Goal: Communication & Community: Share content

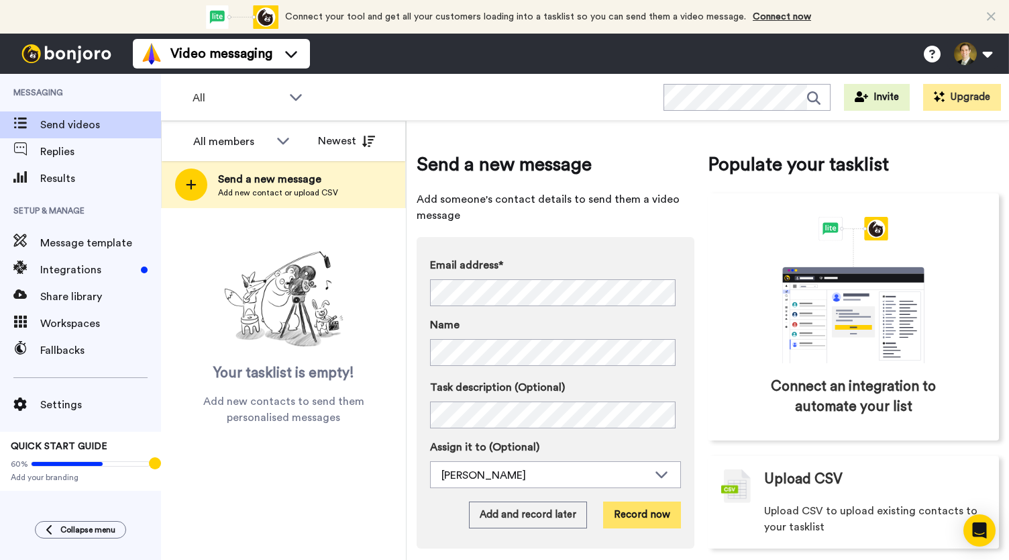
click at [634, 509] on button "Record now" at bounding box center [642, 514] width 78 height 27
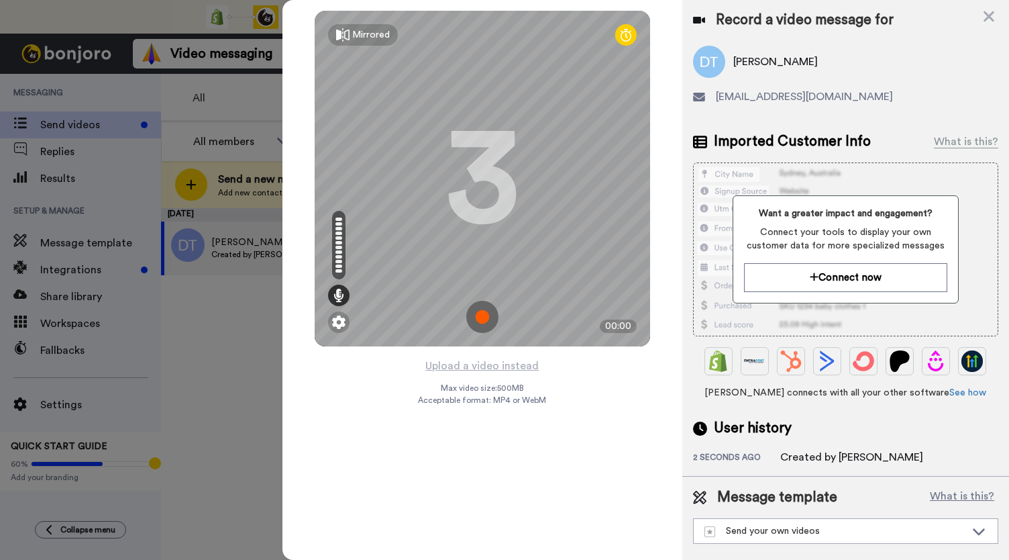
click at [479, 320] on img at bounding box center [482, 317] width 32 height 32
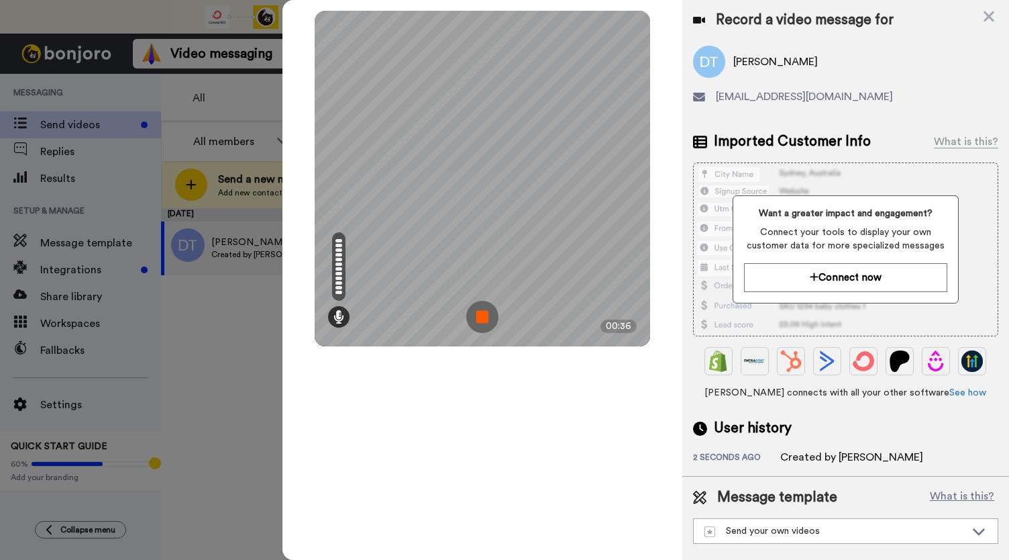
click at [479, 320] on img at bounding box center [482, 317] width 32 height 32
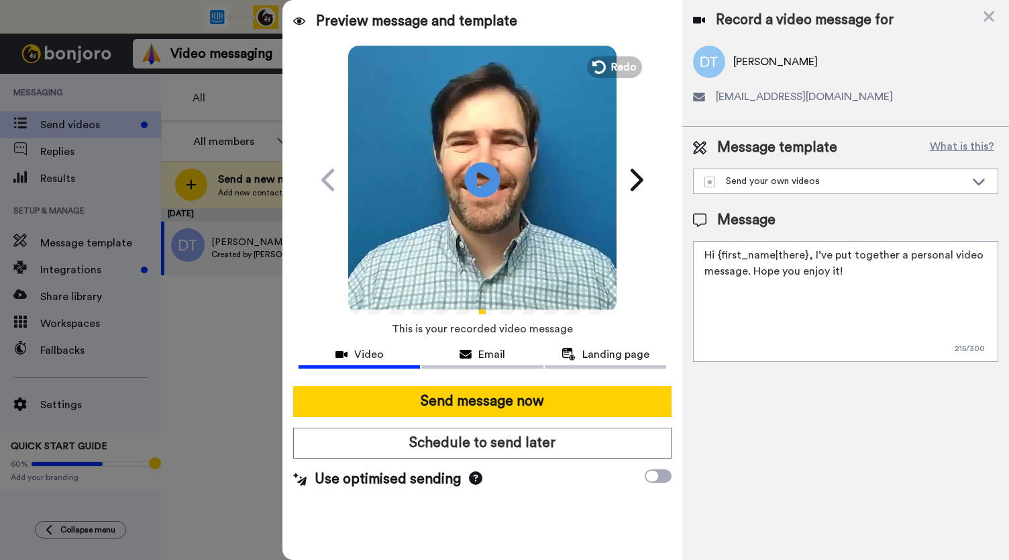
click at [484, 181] on icon "Play/Pause" at bounding box center [483, 180] width 36 height 64
click at [462, 366] on button "Email" at bounding box center [481, 356] width 121 height 25
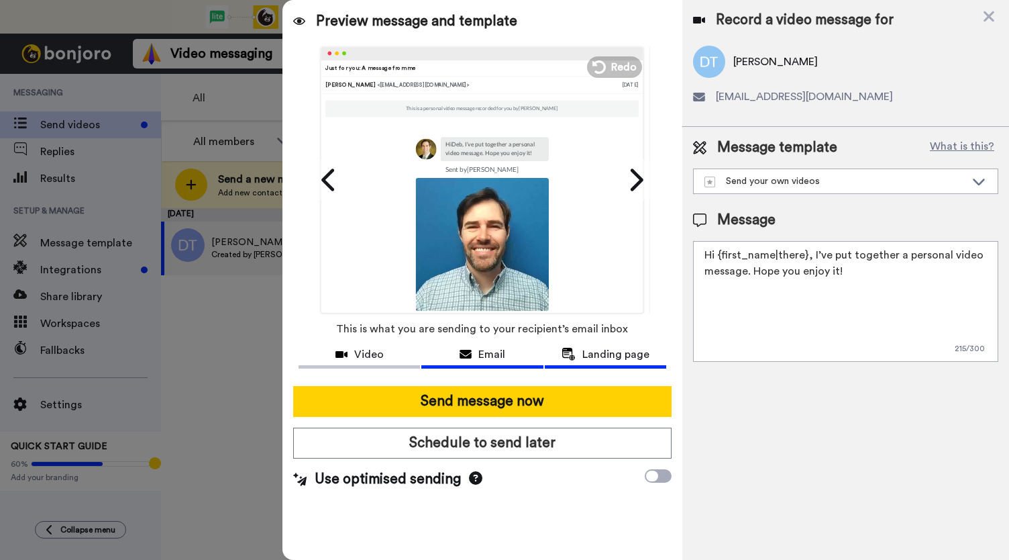
click at [603, 364] on button "Landing page" at bounding box center [605, 356] width 121 height 25
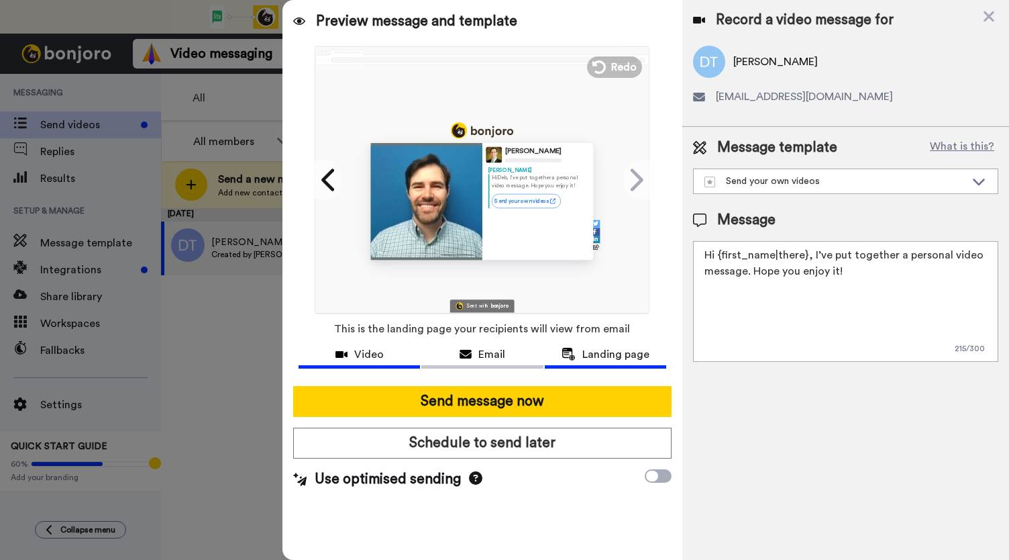
click at [358, 351] on span "Video" at bounding box center [369, 354] width 30 height 16
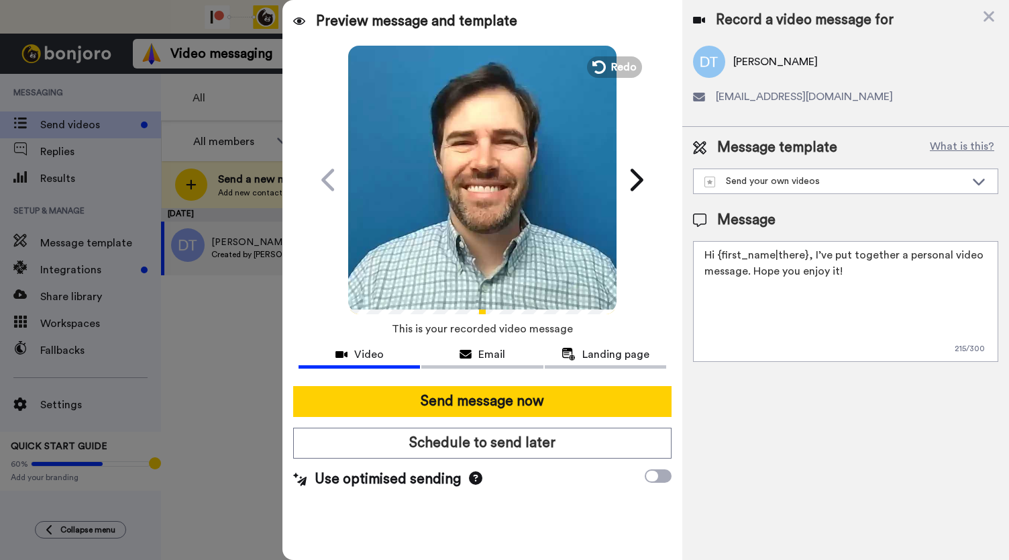
click at [499, 210] on video at bounding box center [482, 178] width 268 height 268
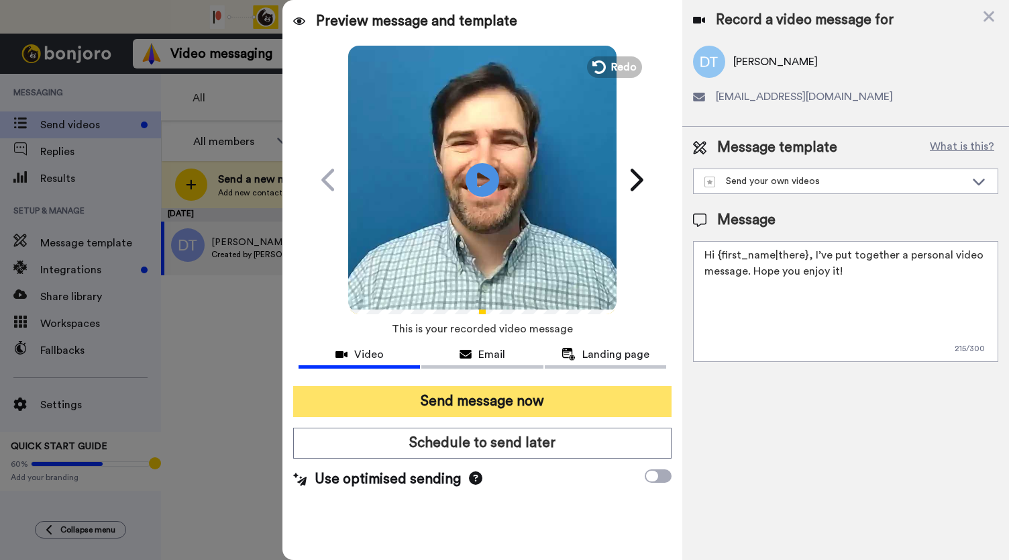
click at [470, 403] on button "Send message now" at bounding box center [482, 401] width 379 height 31
